Goal: Information Seeking & Learning: Learn about a topic

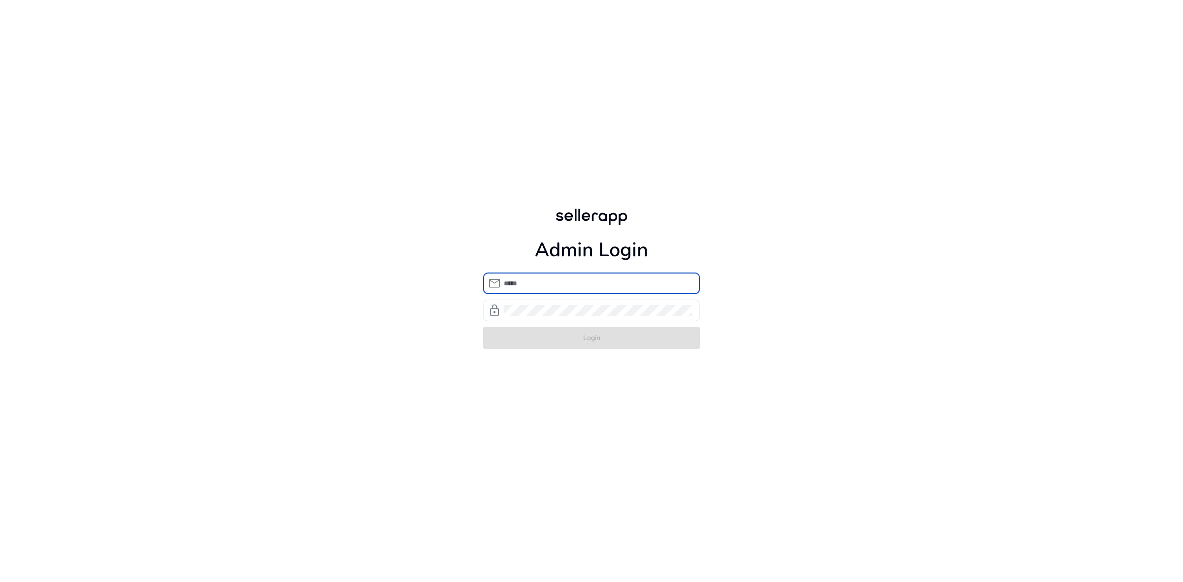
type input "**********"
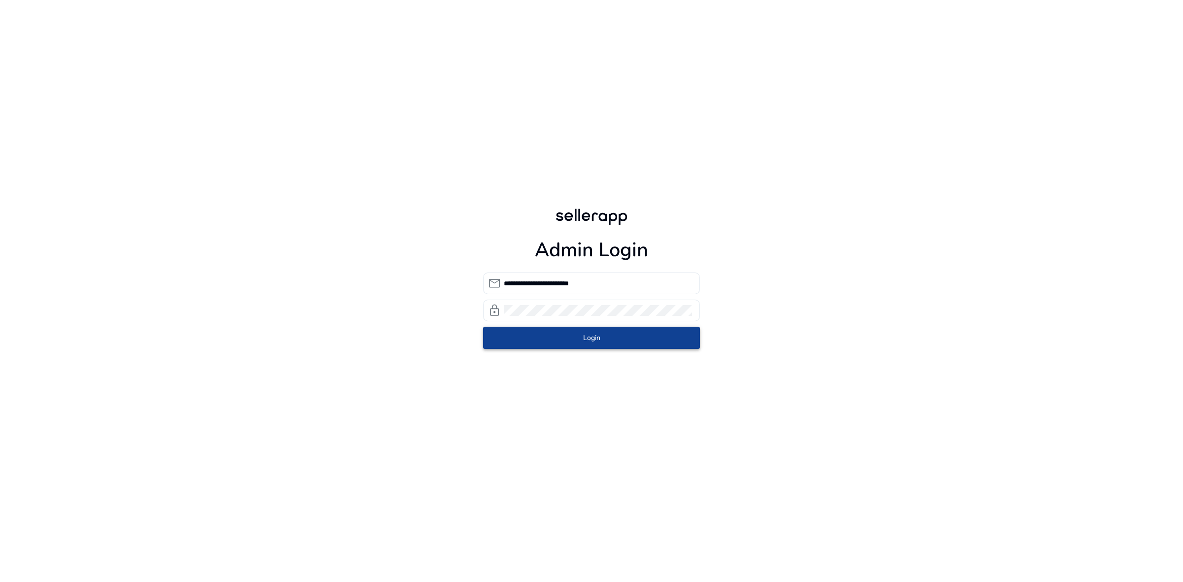
drag, startPoint x: 591, startPoint y: 328, endPoint x: 597, endPoint y: 339, distance: 12.2
click at [597, 339] on form "**********" at bounding box center [591, 311] width 217 height 76
click at [597, 339] on span "Login" at bounding box center [591, 338] width 17 height 10
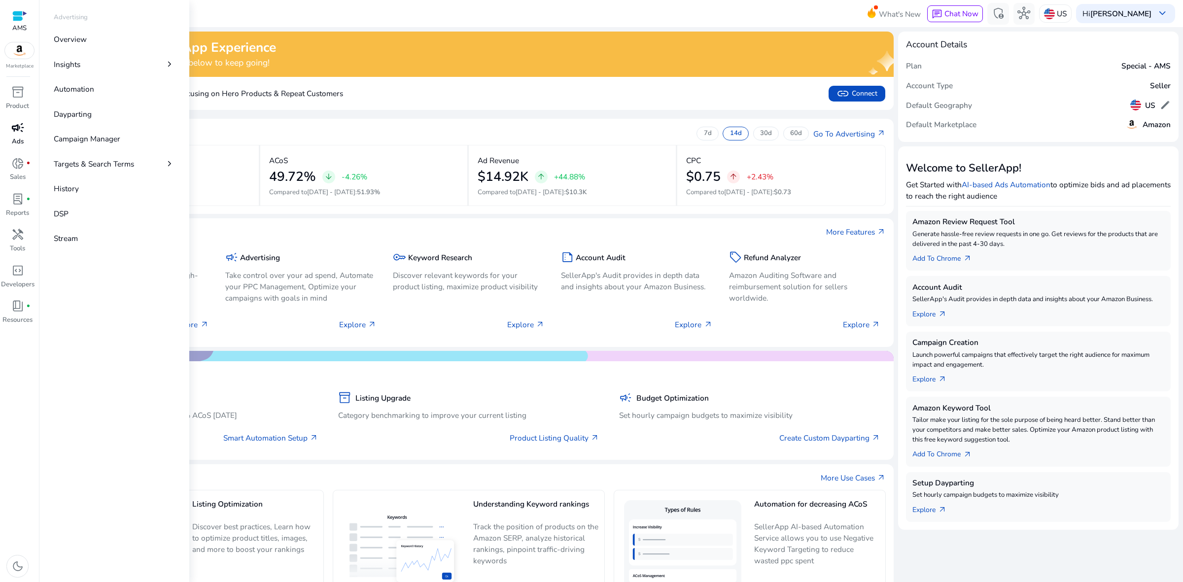
click at [19, 134] on span "campaign" at bounding box center [17, 127] width 13 height 13
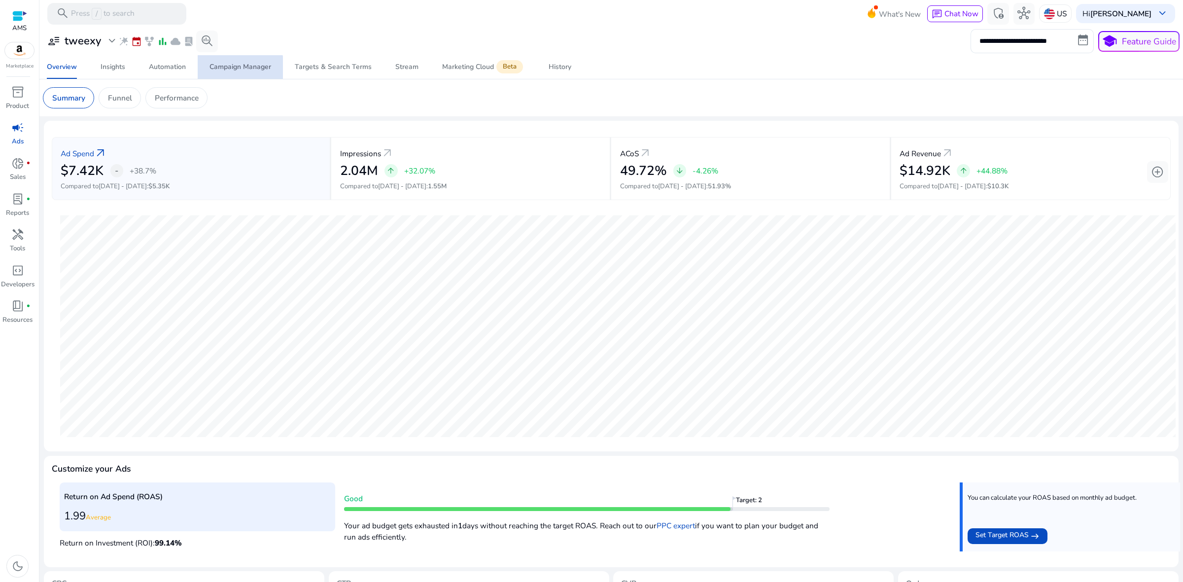
click at [238, 68] on div "Campaign Manager" at bounding box center [241, 67] width 62 height 7
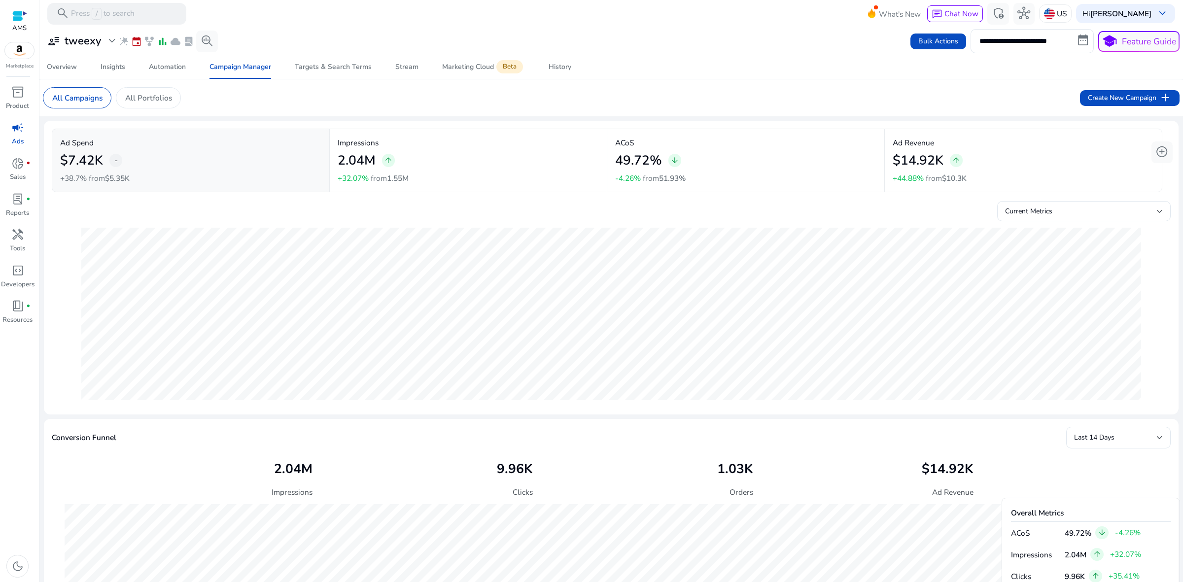
click at [989, 168] on div "$14.92K arrow_upward" at bounding box center [1023, 160] width 261 height 24
click at [248, 71] on div "Campaign Manager" at bounding box center [241, 67] width 62 height 7
click at [163, 64] on div "Automation" at bounding box center [167, 67] width 37 height 7
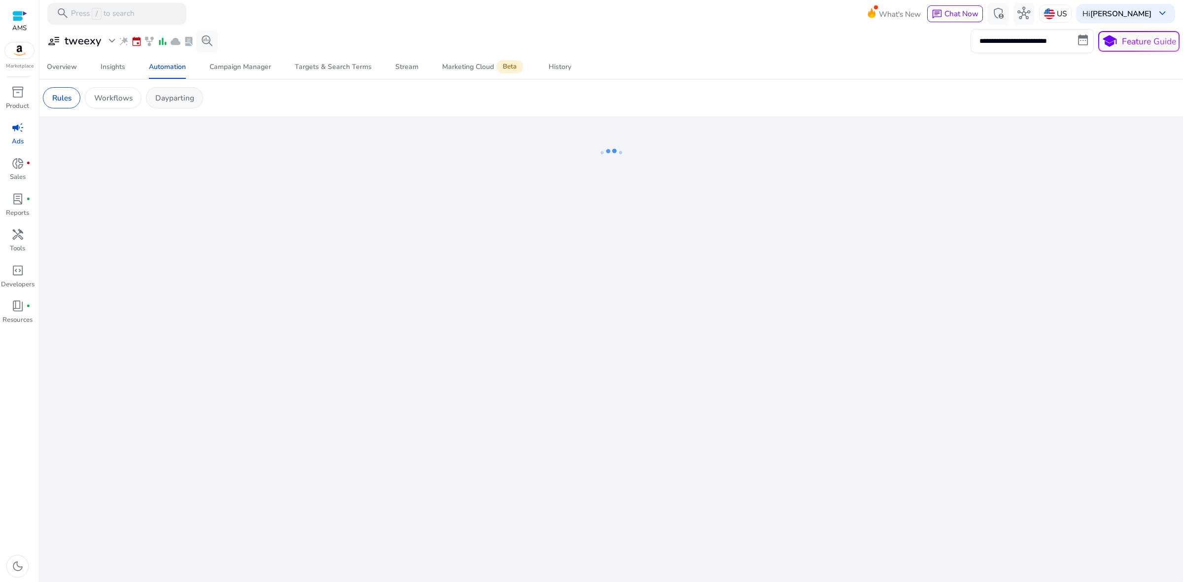
click at [185, 97] on p "Dayparting" at bounding box center [174, 97] width 39 height 11
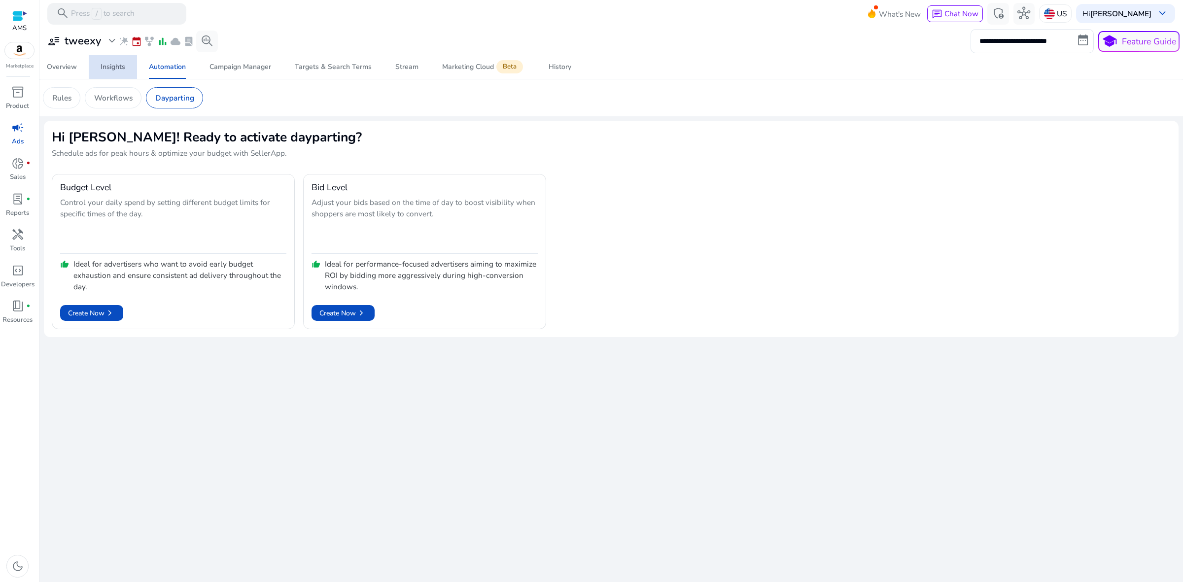
click at [123, 66] on div "Insights" at bounding box center [113, 67] width 25 height 7
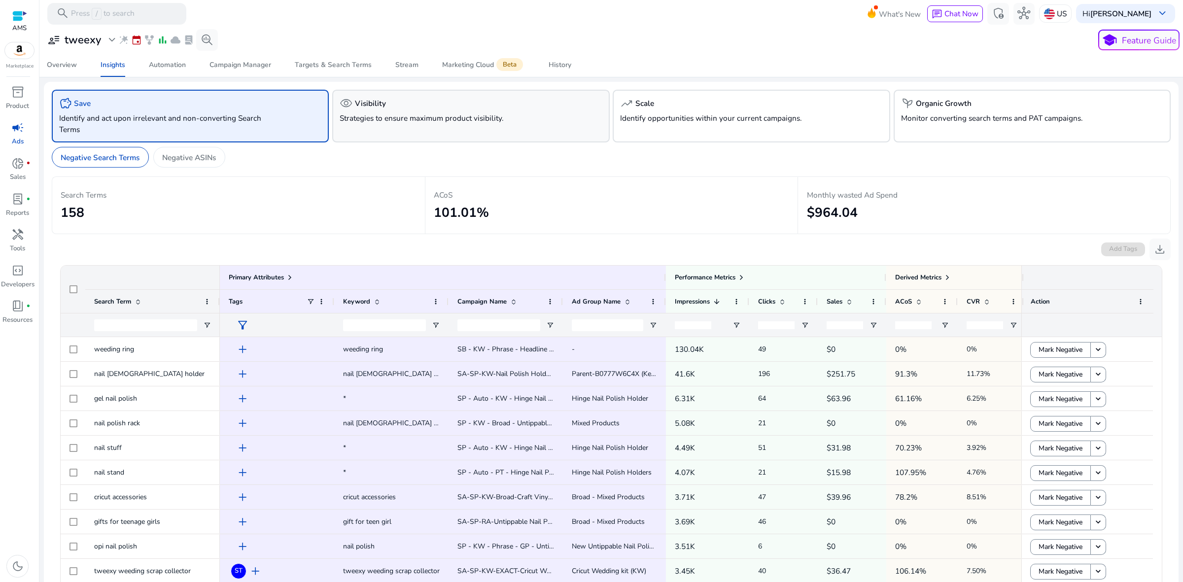
click at [370, 132] on div "visibility Visibility Strategies to ensure maximum product visibility." at bounding box center [471, 116] width 278 height 53
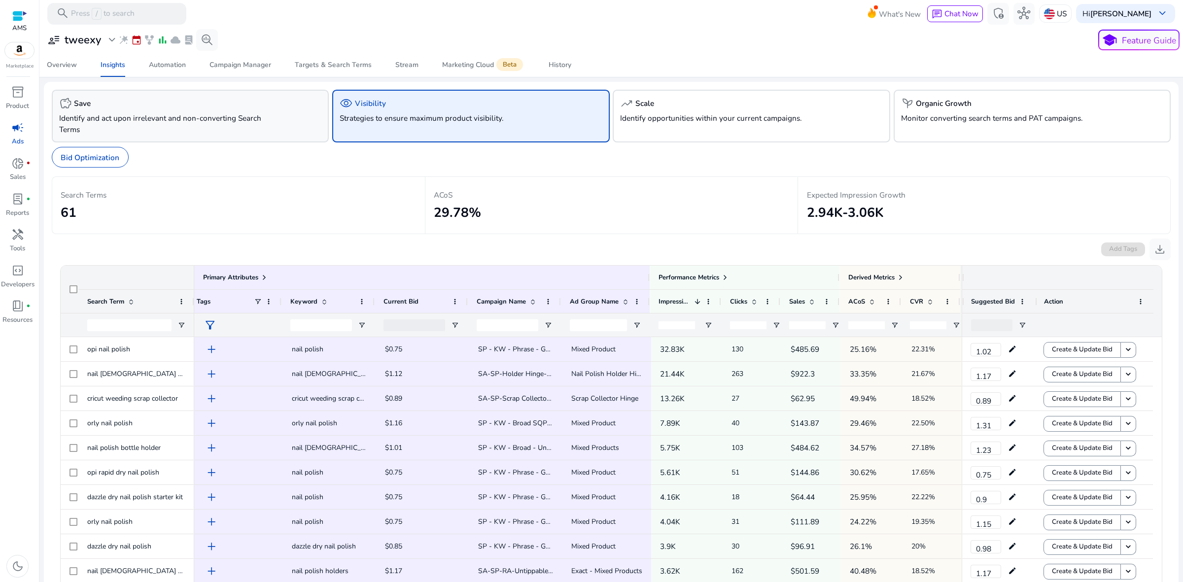
click at [262, 108] on div "savings Save" at bounding box center [190, 103] width 262 height 13
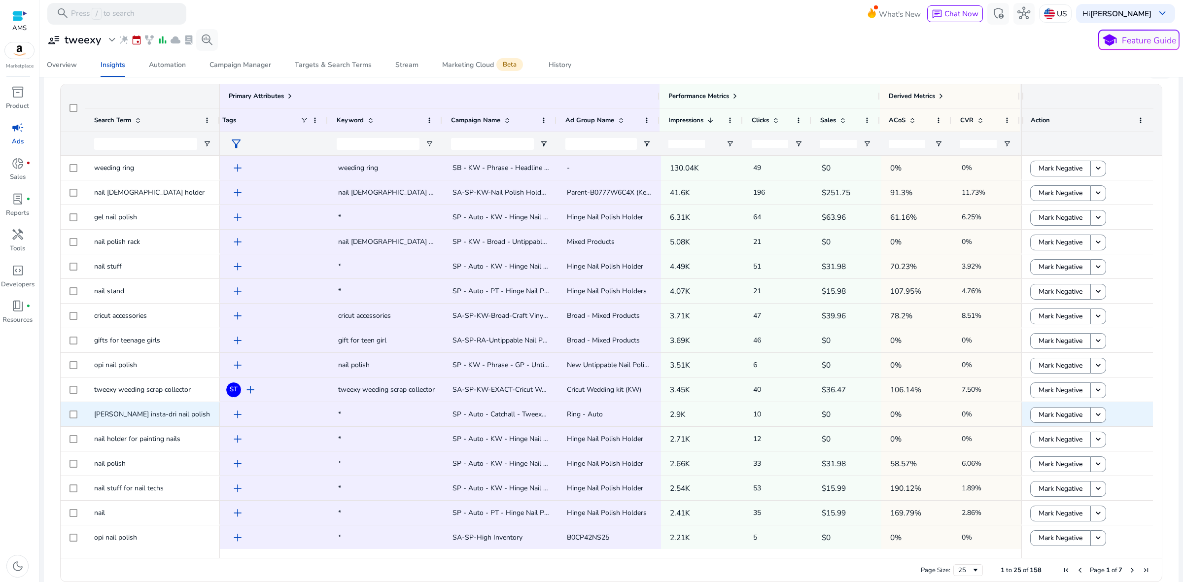
scroll to position [0, 8]
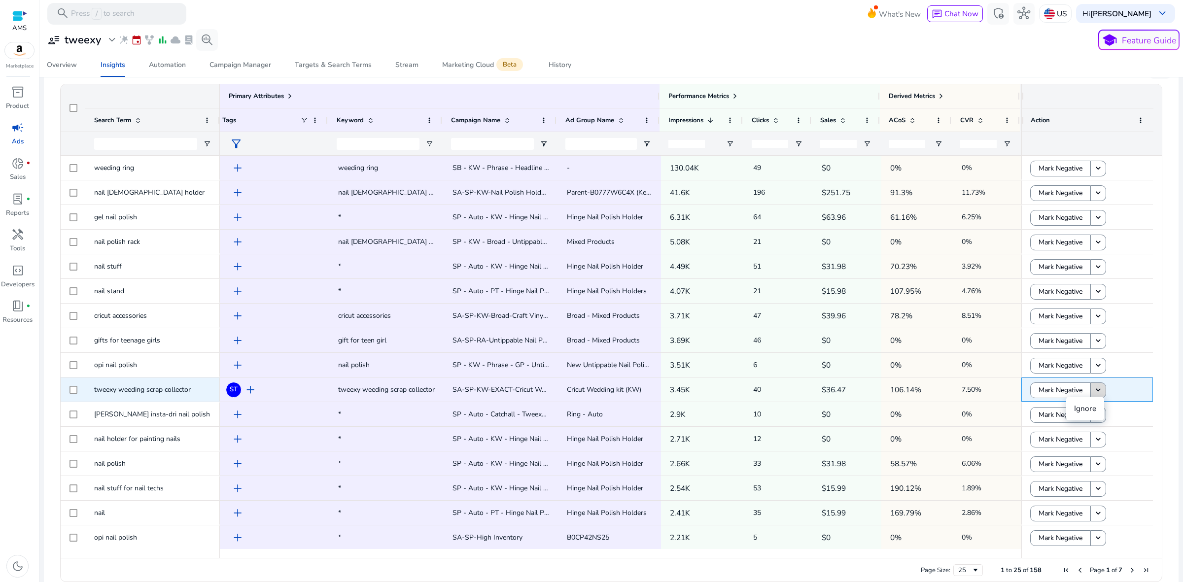
click at [1099, 391] on mat-icon "keyboard_arrow_down" at bounding box center [1099, 391] width 10 height 10
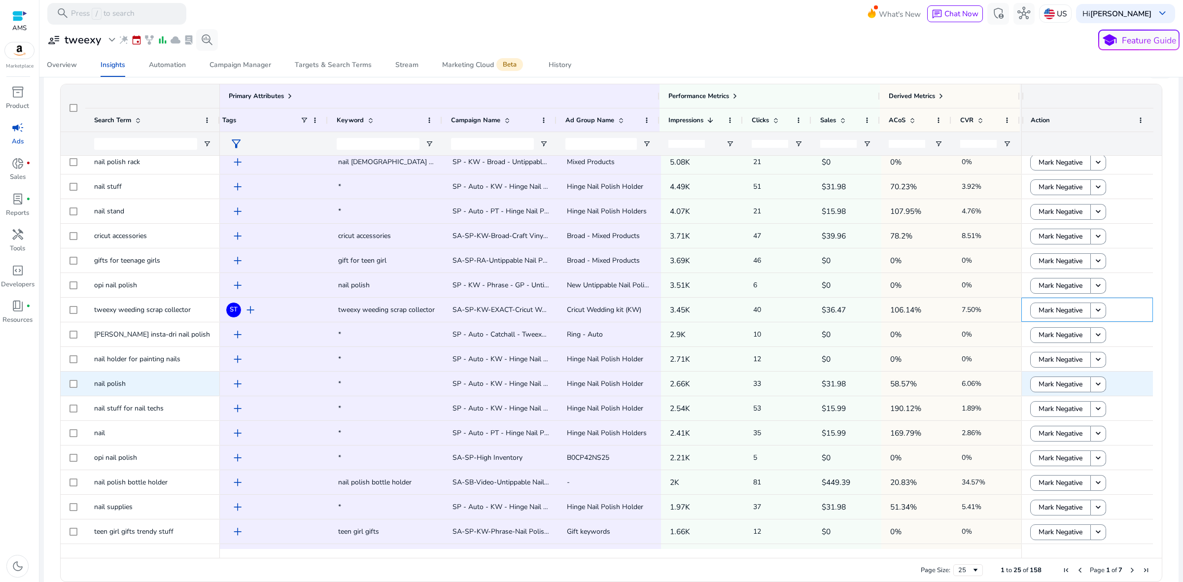
scroll to position [82, 0]
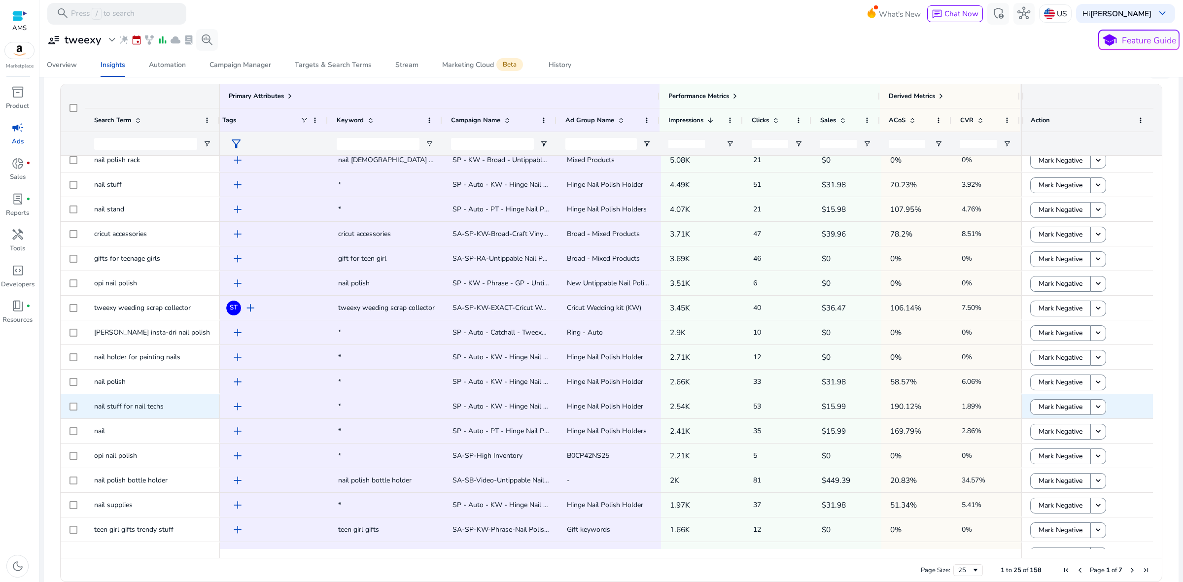
click at [121, 406] on span "nail stuff for nail techs" at bounding box center [129, 406] width 70 height 9
click at [148, 403] on span "nail stuff for nail techs" at bounding box center [129, 406] width 70 height 9
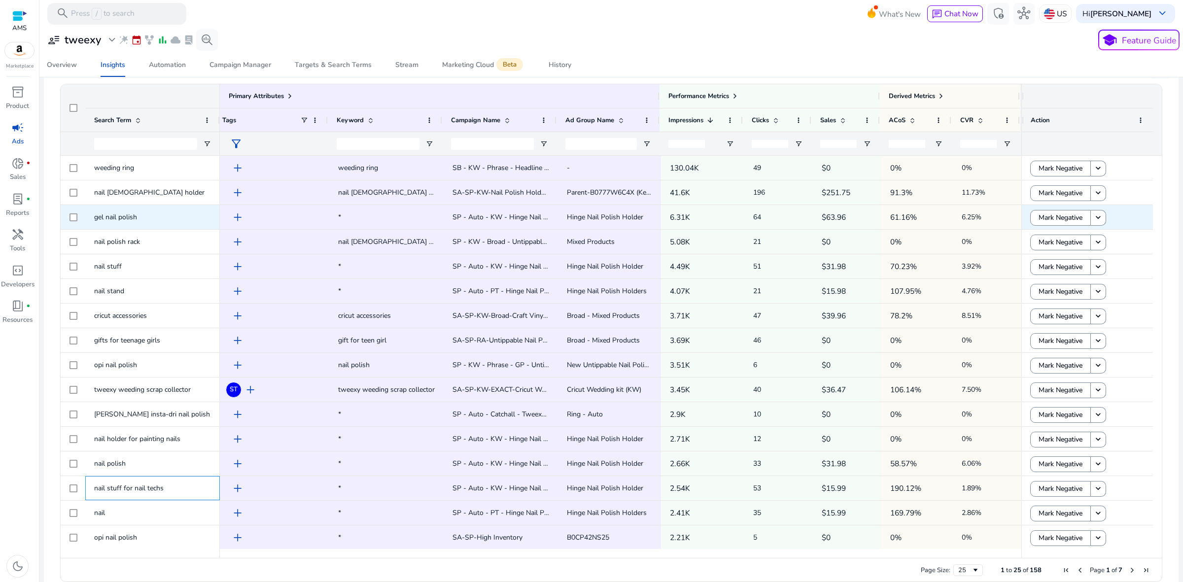
scroll to position [0, 0]
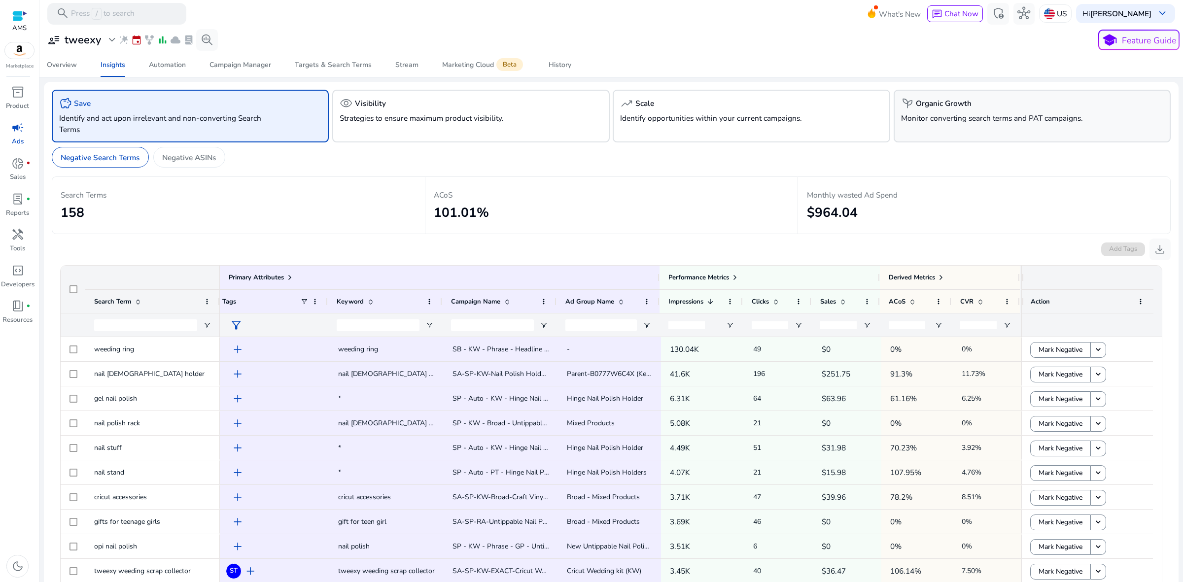
click at [1012, 127] on div "psychiatry Organic Growth Monitor converting search terms and PAT campaigns." at bounding box center [1033, 116] width 278 height 53
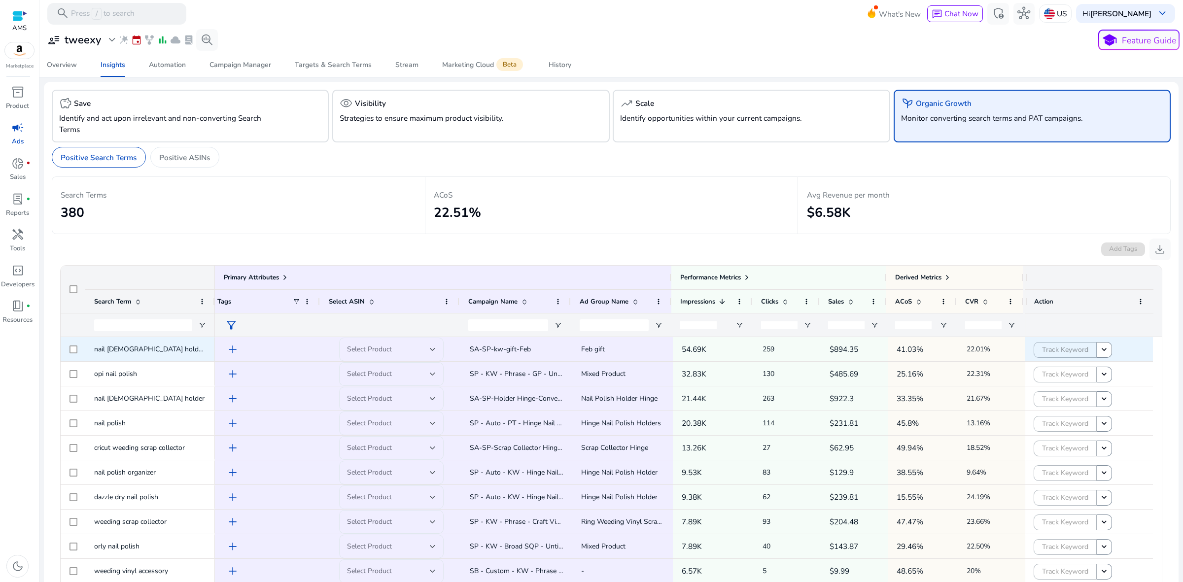
click at [497, 350] on span "SA-SP-kw-gift-Feb" at bounding box center [500, 349] width 61 height 9
click at [591, 349] on span "Feb gift" at bounding box center [593, 349] width 24 height 9
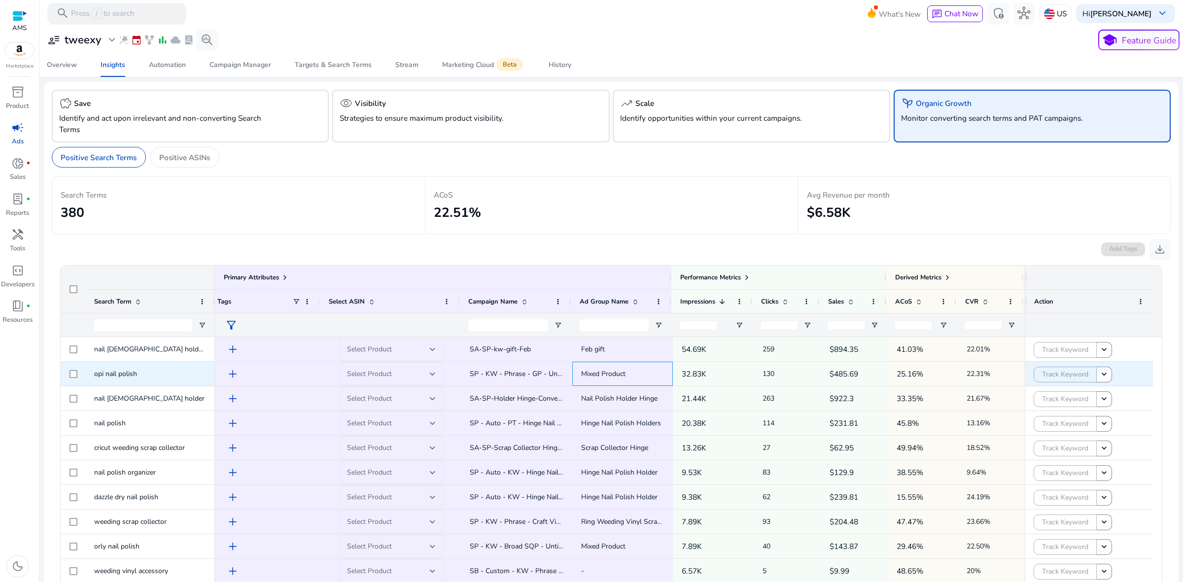
click at [606, 375] on span "Mixed Product" at bounding box center [603, 373] width 44 height 9
click at [193, 153] on p "Positive ASINs" at bounding box center [184, 157] width 51 height 11
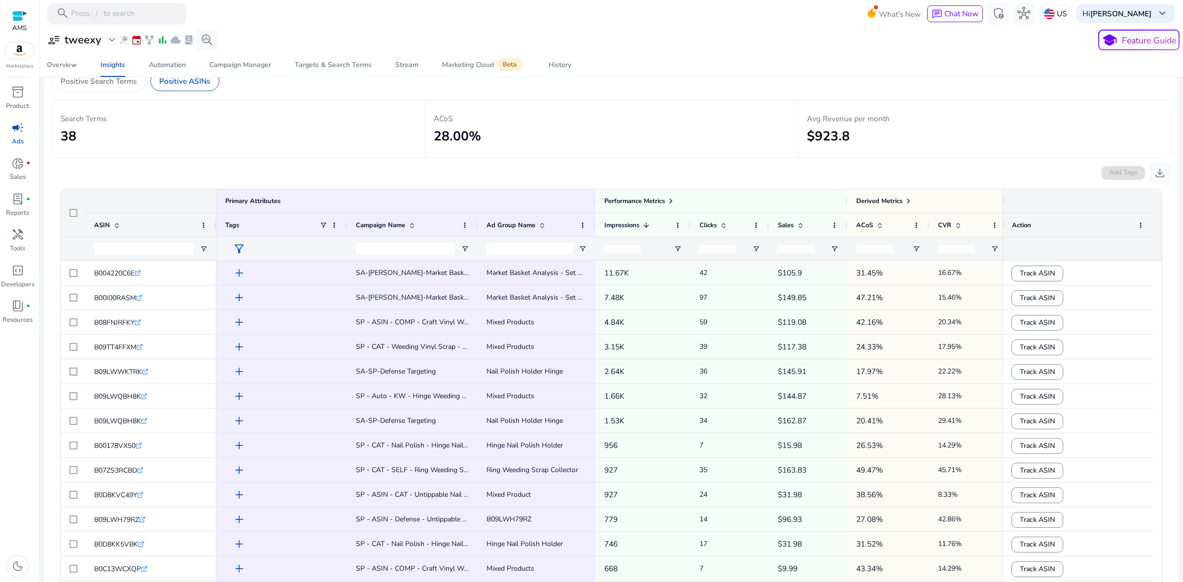
scroll to position [77, 0]
click at [141, 272] on icon ".st0{fill:#2c8af8}" at bounding box center [138, 272] width 6 height 6
